Goal: Find specific page/section: Find specific page/section

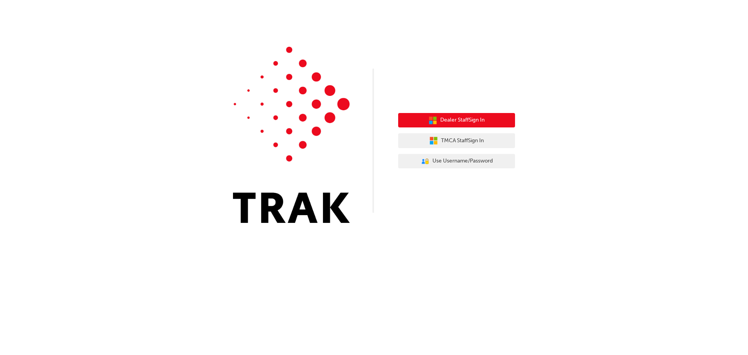
click at [461, 120] on span "Dealer Staff Sign In" at bounding box center [462, 120] width 44 height 9
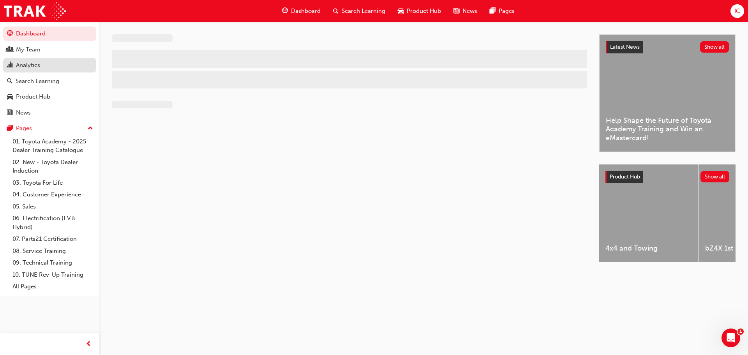
drag, startPoint x: 28, startPoint y: 51, endPoint x: 28, endPoint y: 63, distance: 12.5
click at [28, 51] on div "My Team" at bounding box center [28, 49] width 25 height 9
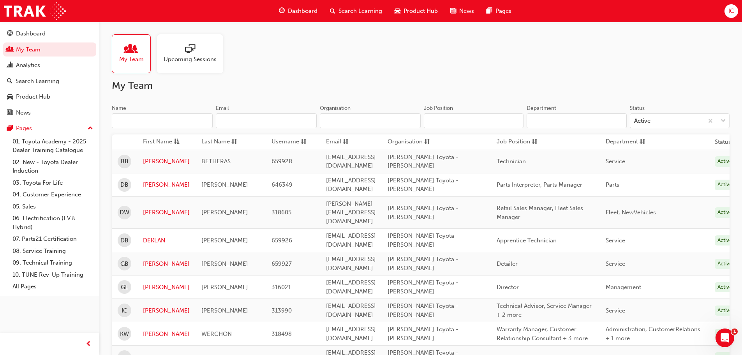
click at [127, 236] on span "DB" at bounding box center [124, 240] width 8 height 9
click at [154, 236] on link "DEKLAN" at bounding box center [166, 240] width 47 height 9
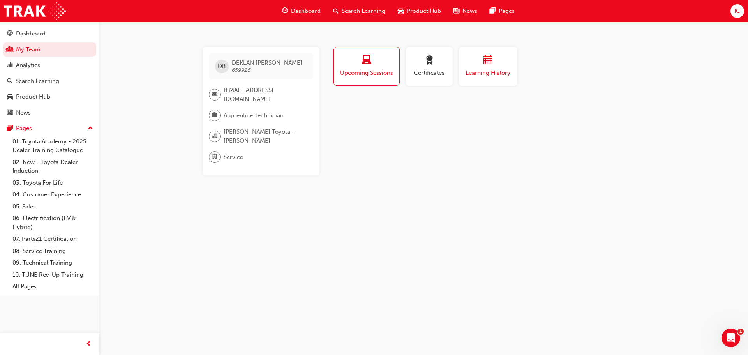
click at [480, 65] on div "button" at bounding box center [488, 61] width 47 height 12
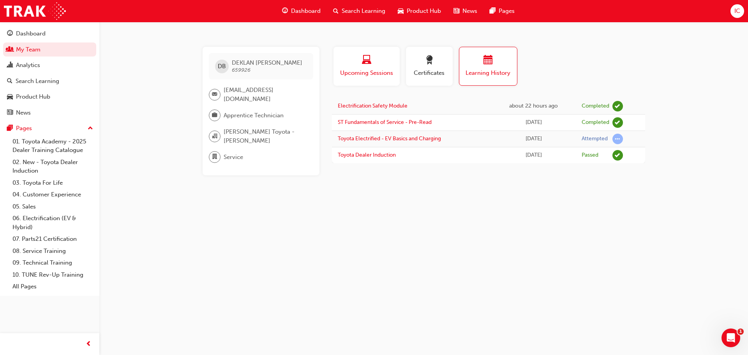
click at [382, 67] on div "Upcoming Sessions" at bounding box center [366, 66] width 55 height 22
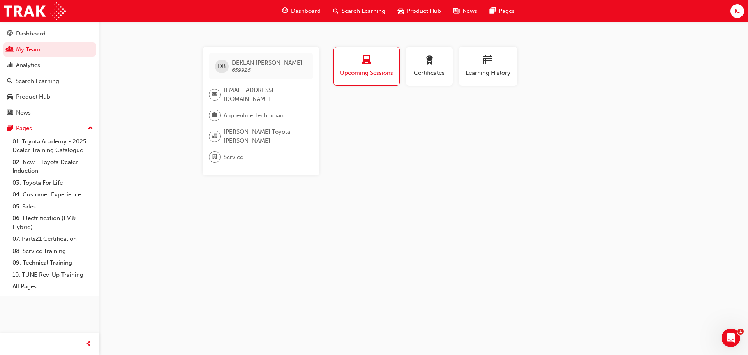
click at [251, 63] on span "DEKLAN [PERSON_NAME]" at bounding box center [267, 62] width 70 height 7
click at [374, 65] on div "button" at bounding box center [367, 61] width 54 height 12
click at [427, 72] on span "Certificates" at bounding box center [429, 73] width 35 height 9
